Goal: Transaction & Acquisition: Purchase product/service

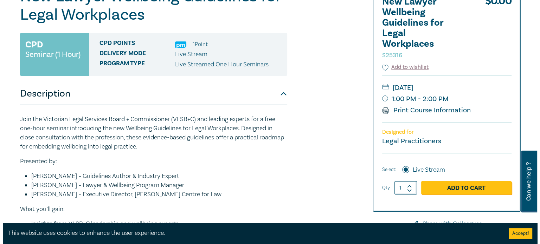
scroll to position [105, 0]
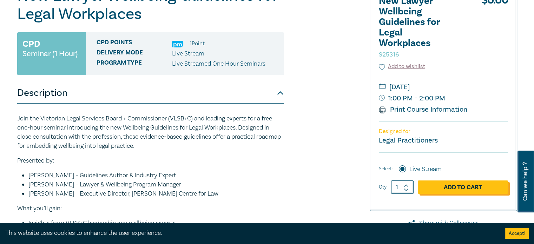
click at [454, 188] on link "Add to Cart" at bounding box center [463, 187] width 90 height 13
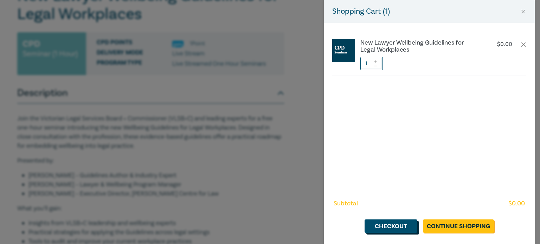
click at [410, 227] on link "Checkout" at bounding box center [390, 226] width 53 height 13
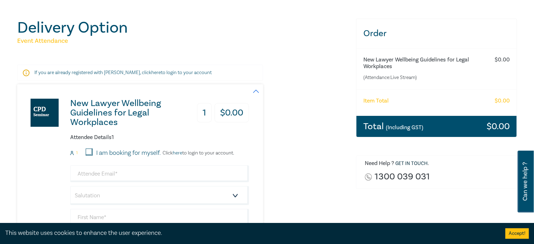
scroll to position [105, 0]
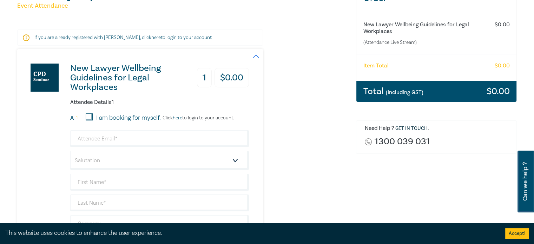
click at [90, 116] on input "I am booking for myself." at bounding box center [89, 116] width 7 height 7
checkbox input "true"
click at [116, 137] on input "email" at bounding box center [159, 138] width 179 height 17
type input "[PERSON_NAME][EMAIL_ADDRESS][DOMAIN_NAME]"
click at [111, 161] on select "Salutation Mr. Mrs. Ms. Miss Dr. Prof. Other" at bounding box center [159, 160] width 179 height 19
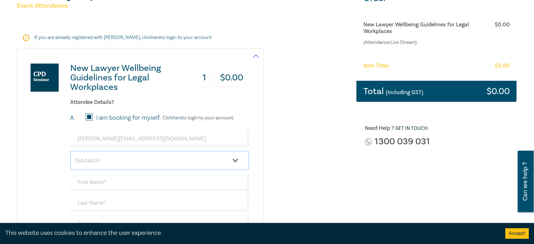
select select "Mr."
click at [70, 151] on select "Salutation Mr. Mrs. Ms. Miss Dr. Prof. Other" at bounding box center [159, 160] width 179 height 19
click at [111, 180] on input "text" at bounding box center [159, 182] width 179 height 17
type input "[PERSON_NAME]"
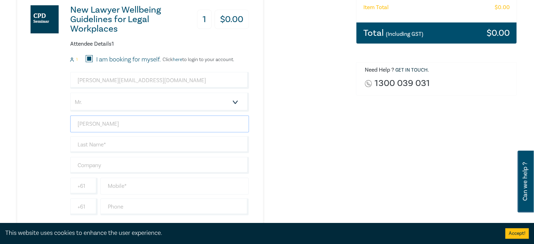
scroll to position [176, 0]
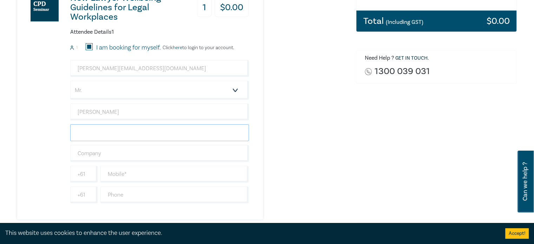
click at [118, 135] on input "text" at bounding box center [159, 132] width 179 height 17
type input "Defteros"
click at [117, 156] on input "text" at bounding box center [159, 153] width 179 height 17
type input "Defteros Lawyers"
click at [128, 173] on input "text" at bounding box center [174, 174] width 149 height 17
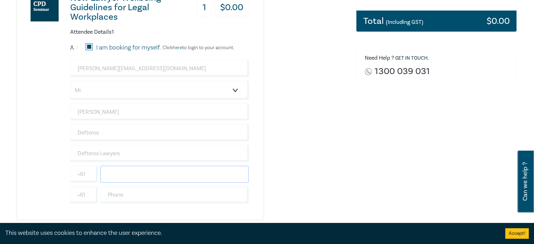
type input "0419566295"
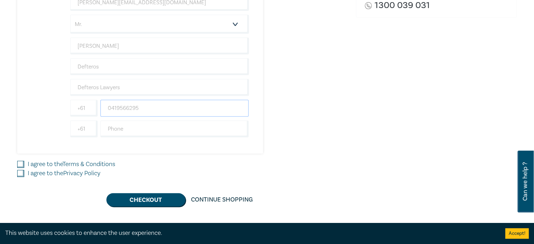
scroll to position [246, 0]
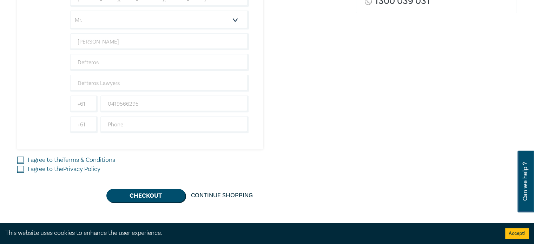
click at [23, 160] on input "I agree to the Terms & Conditions" at bounding box center [20, 160] width 7 height 7
checkbox input "true"
click at [24, 167] on div "I agree to the Privacy Policy" at bounding box center [182, 169] width 331 height 9
click at [23, 168] on input "I agree to the Privacy Policy" at bounding box center [20, 169] width 7 height 7
checkbox input "true"
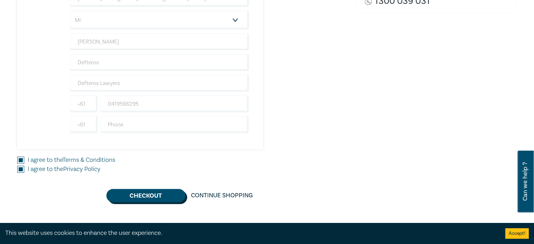
click at [132, 196] on button "Checkout" at bounding box center [145, 195] width 79 height 13
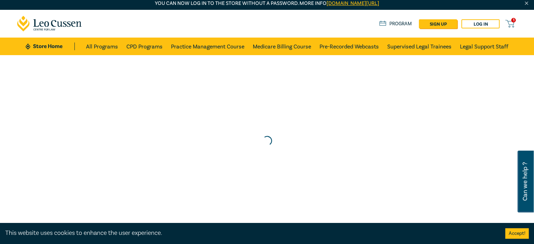
scroll to position [0, 0]
